Goal: Task Accomplishment & Management: Complete application form

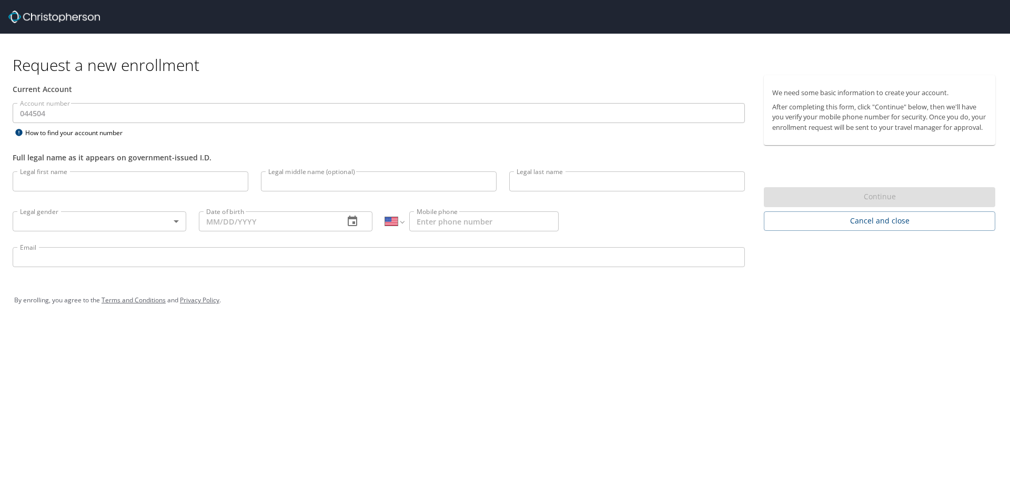
select select "US"
click at [118, 177] on input "Legal first name" at bounding box center [131, 182] width 236 height 20
type input "[PERSON_NAME]"
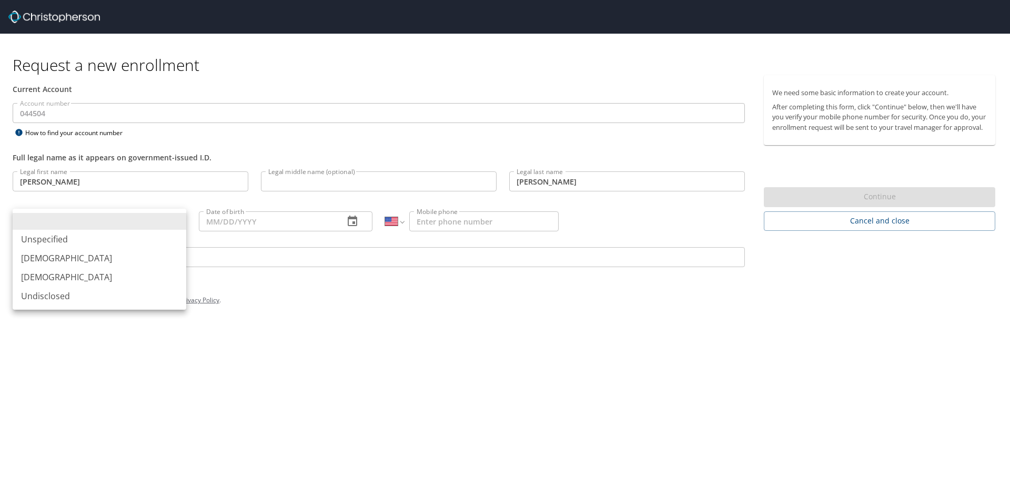
click at [128, 223] on body "Request a new enrollment Current Account Account number 044504 Account number H…" at bounding box center [505, 239] width 1010 height 479
click at [75, 258] on li "[DEMOGRAPHIC_DATA]" at bounding box center [100, 258] width 174 height 19
type input "[DEMOGRAPHIC_DATA]"
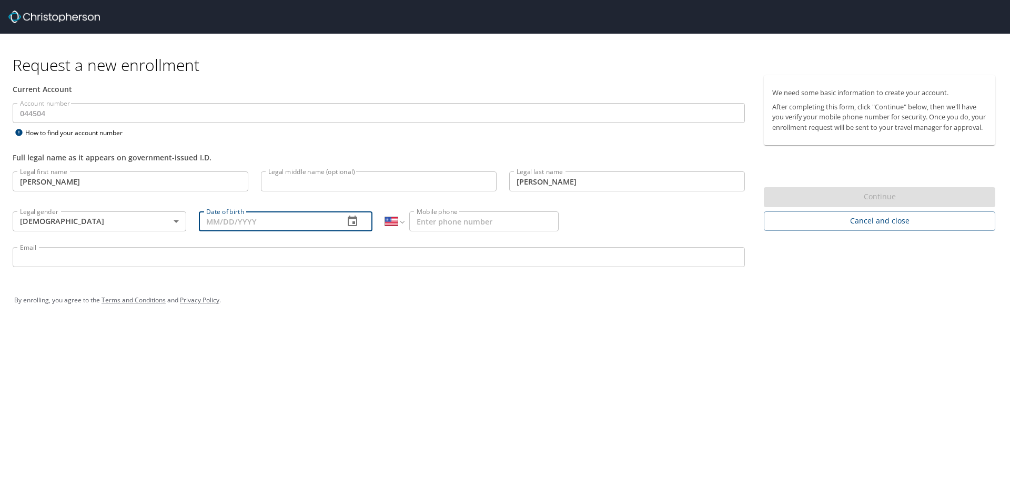
click at [239, 221] on input "Date of birth" at bounding box center [267, 222] width 137 height 20
type input "[DATE]"
click at [482, 218] on input "Mobile phone" at bounding box center [483, 222] width 149 height 20
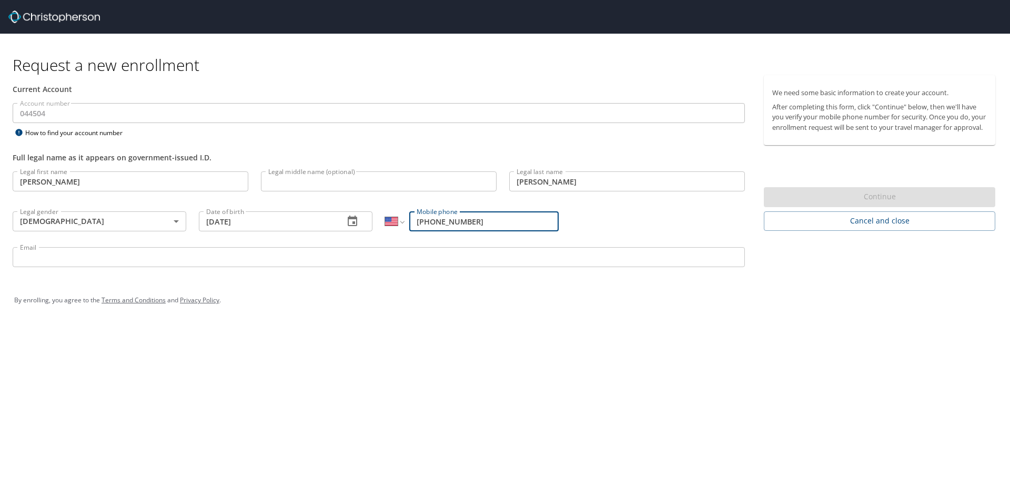
type input "[PHONE_NUMBER]"
click at [93, 254] on input "Email" at bounding box center [379, 257] width 733 height 20
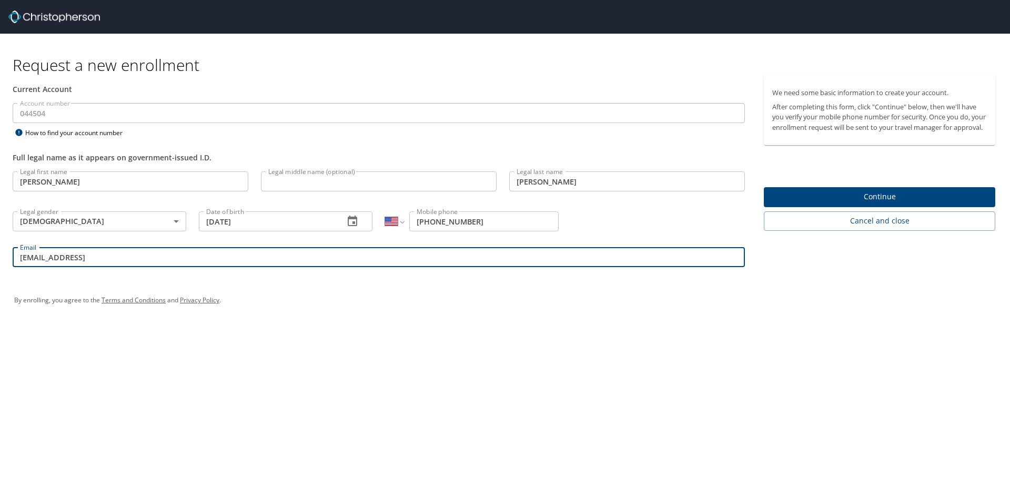
click at [92, 257] on input "[EMAIL_ADDRESS]" at bounding box center [379, 257] width 733 height 20
type input "[EMAIL_ADDRESS][DOMAIN_NAME]"
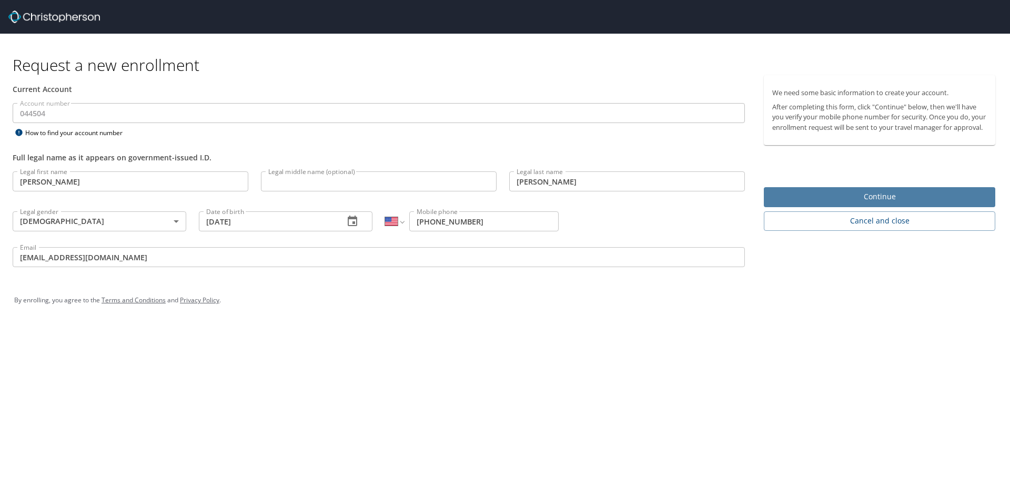
click at [829, 202] on span "Continue" at bounding box center [880, 197] width 215 height 13
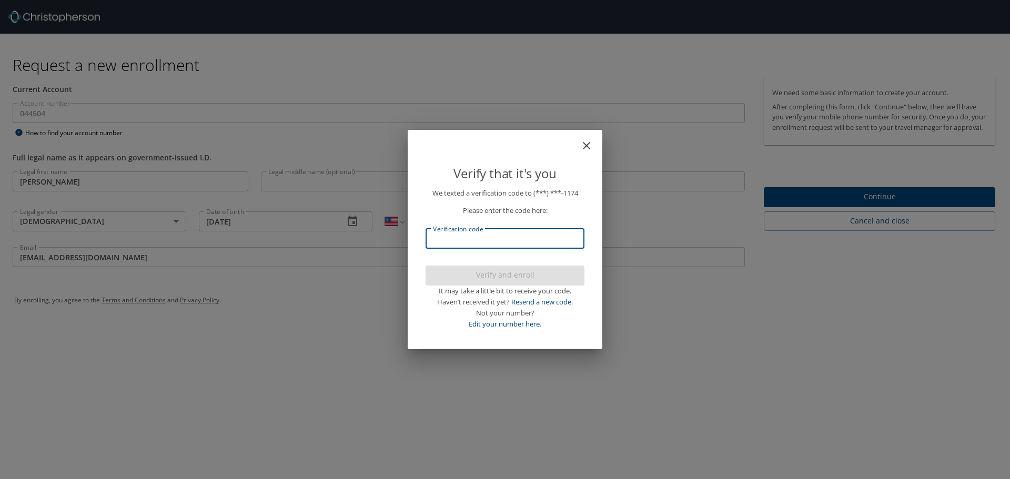
click at [504, 234] on input "Verification code" at bounding box center [505, 239] width 159 height 20
type input "933396"
